Goal: Task Accomplishment & Management: Use online tool/utility

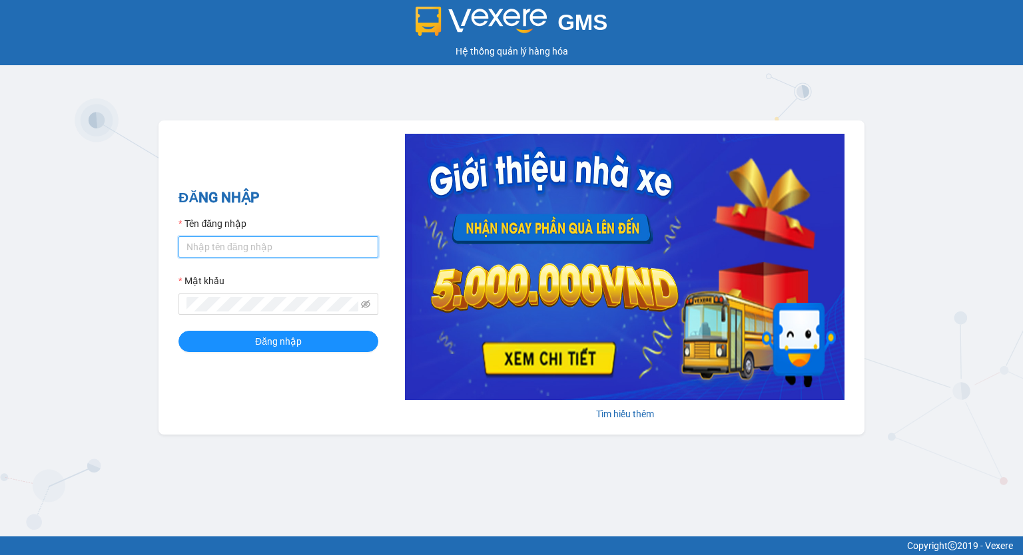
click at [225, 248] on input "Tên đăng nhập" at bounding box center [278, 246] width 200 height 21
type input "phuongchi.phucanex"
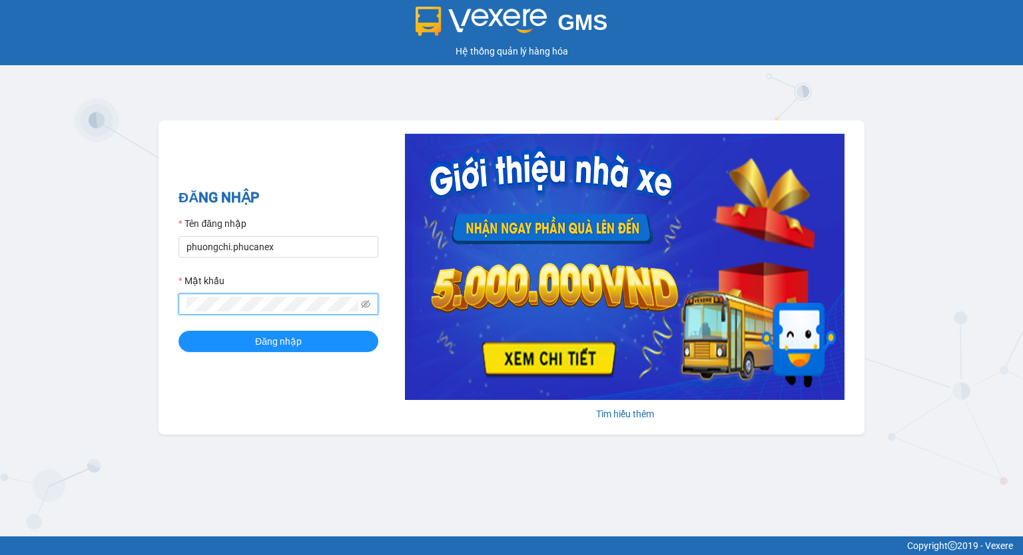
click at [178, 331] on button "Đăng nhập" at bounding box center [278, 341] width 200 height 21
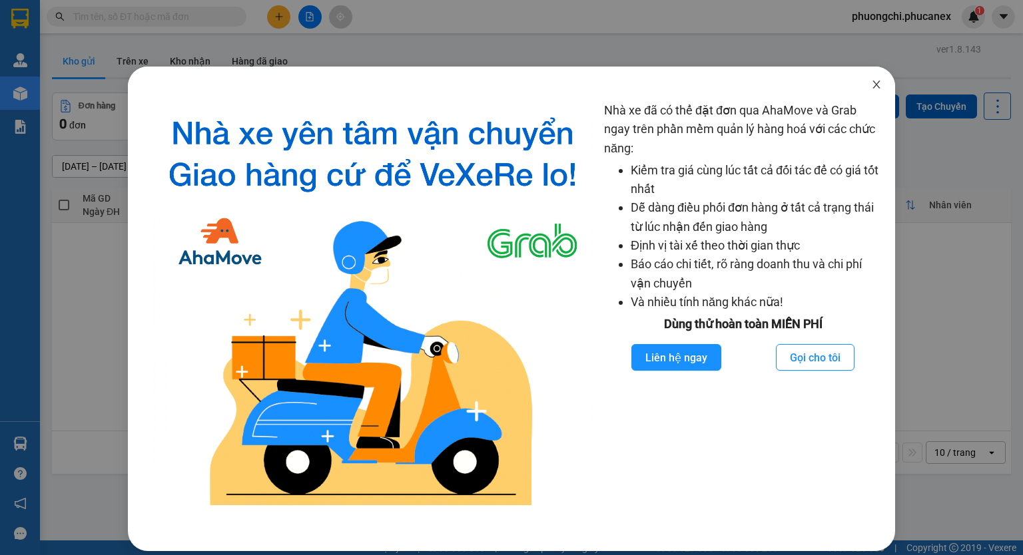
click at [872, 84] on icon "close" at bounding box center [875, 85] width 7 height 8
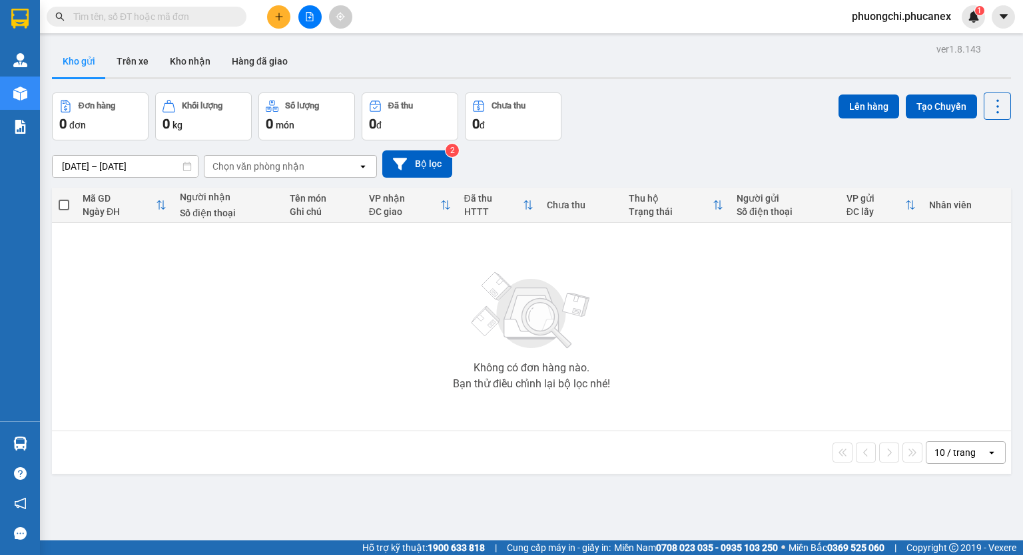
click at [137, 13] on input "text" at bounding box center [151, 16] width 157 height 15
paste input "CR0309250002"
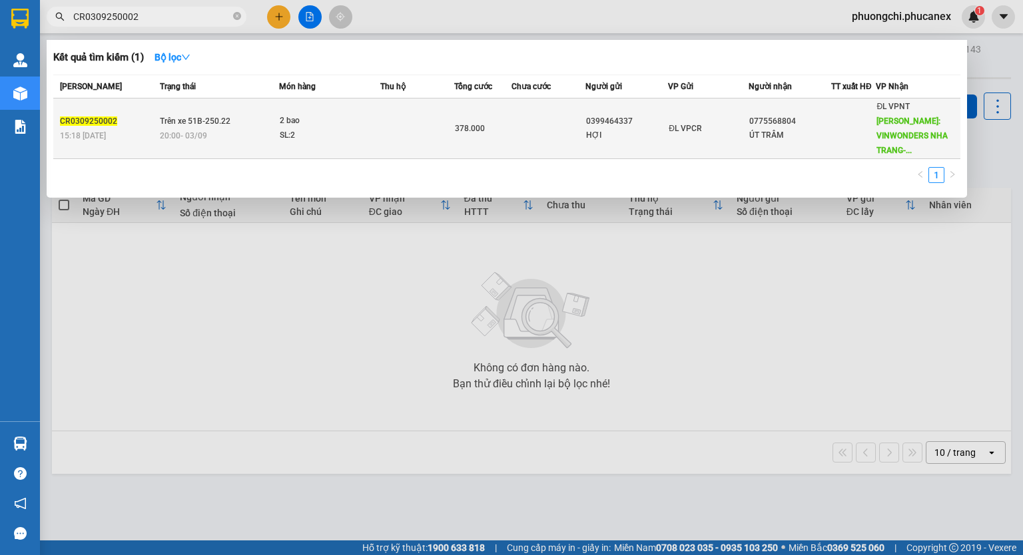
type input "CR0309250002"
click at [642, 121] on div "0399464337" at bounding box center [626, 122] width 81 height 14
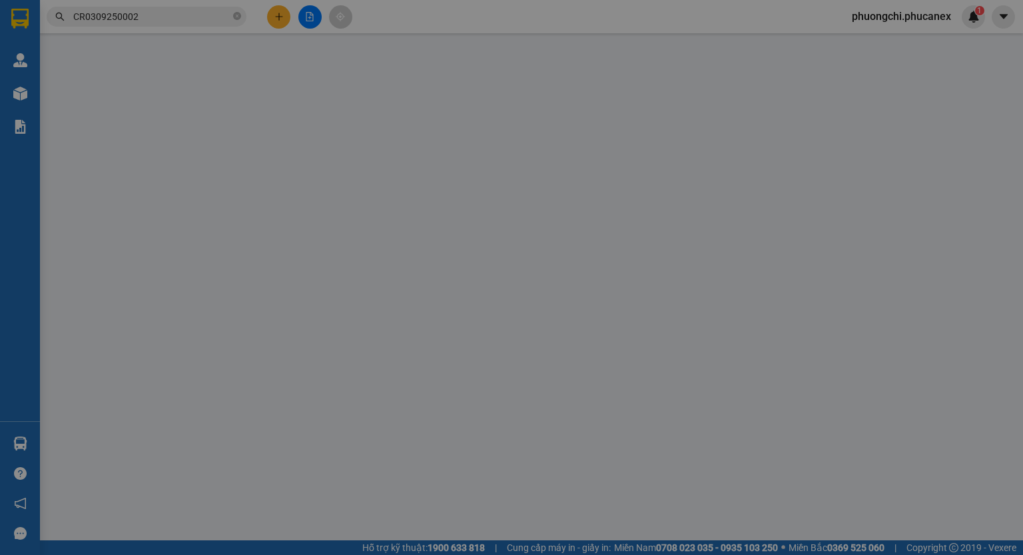
type input "0399464337"
type input "HỢI"
type input "0775568804"
type input "ÚT TRÂM"
type input "[GEOGRAPHIC_DATA]- ĐẢO [GEOGRAPHIC_DATA]-[GEOGRAPHIC_DATA]"
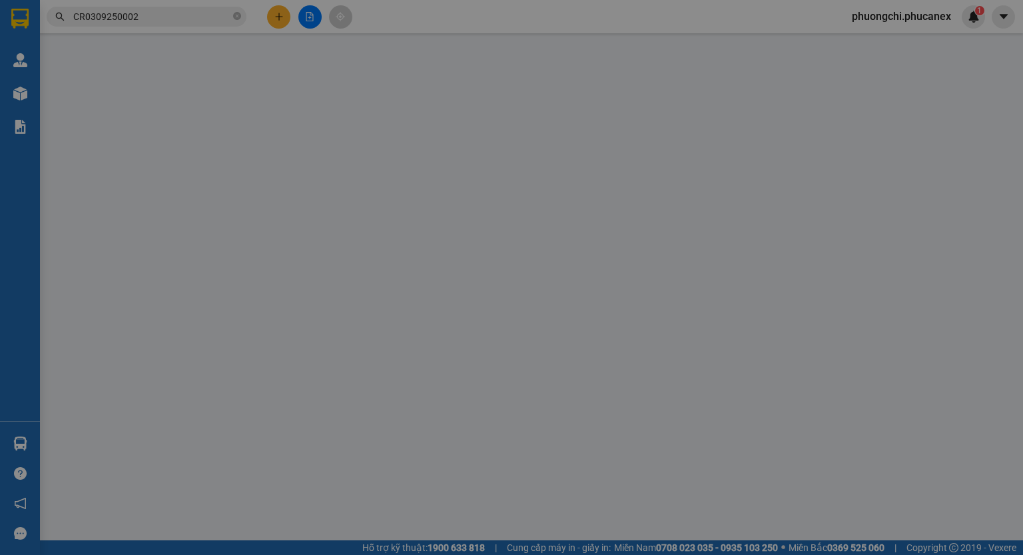
type input "200.000"
type input "378.000"
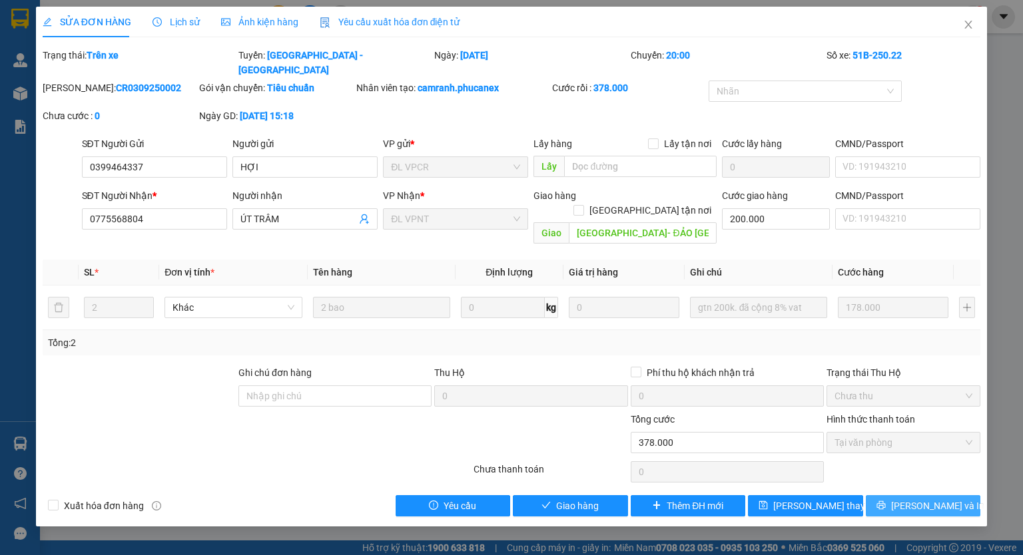
click at [946, 499] on span "[PERSON_NAME] và In" at bounding box center [937, 506] width 93 height 15
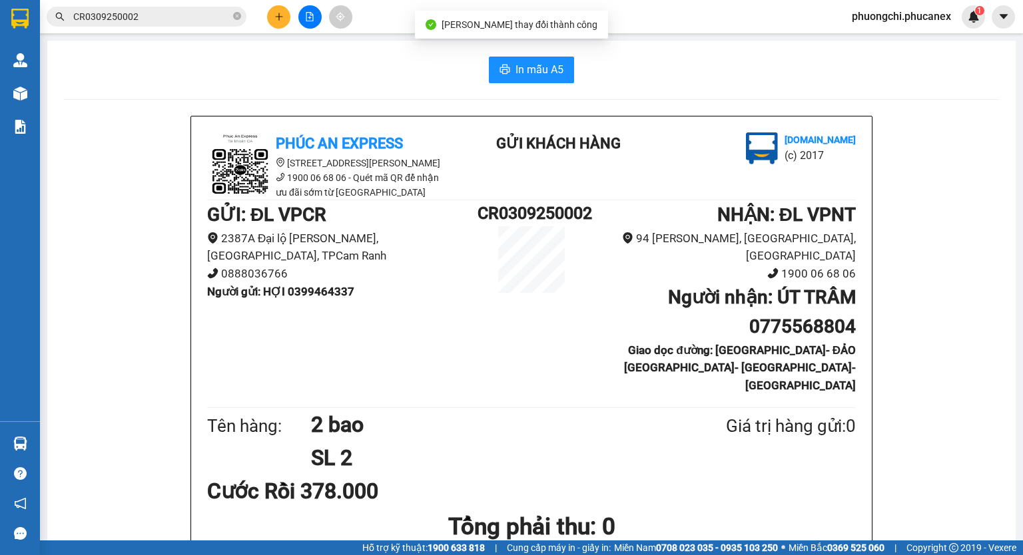
scroll to position [67, 0]
